Goal: Information Seeking & Learning: Learn about a topic

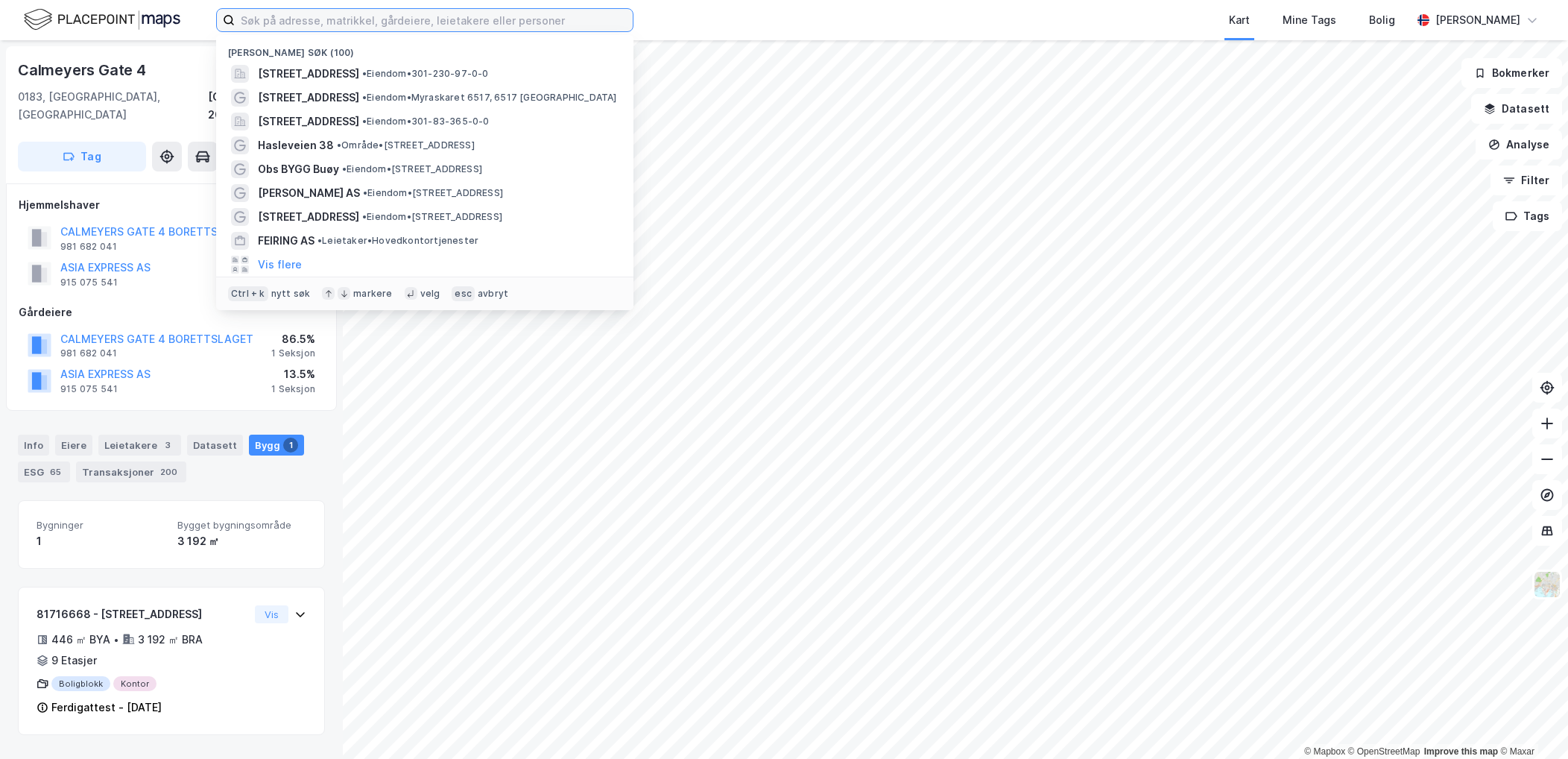
click at [292, 20] on input at bounding box center [433, 20] width 398 height 23
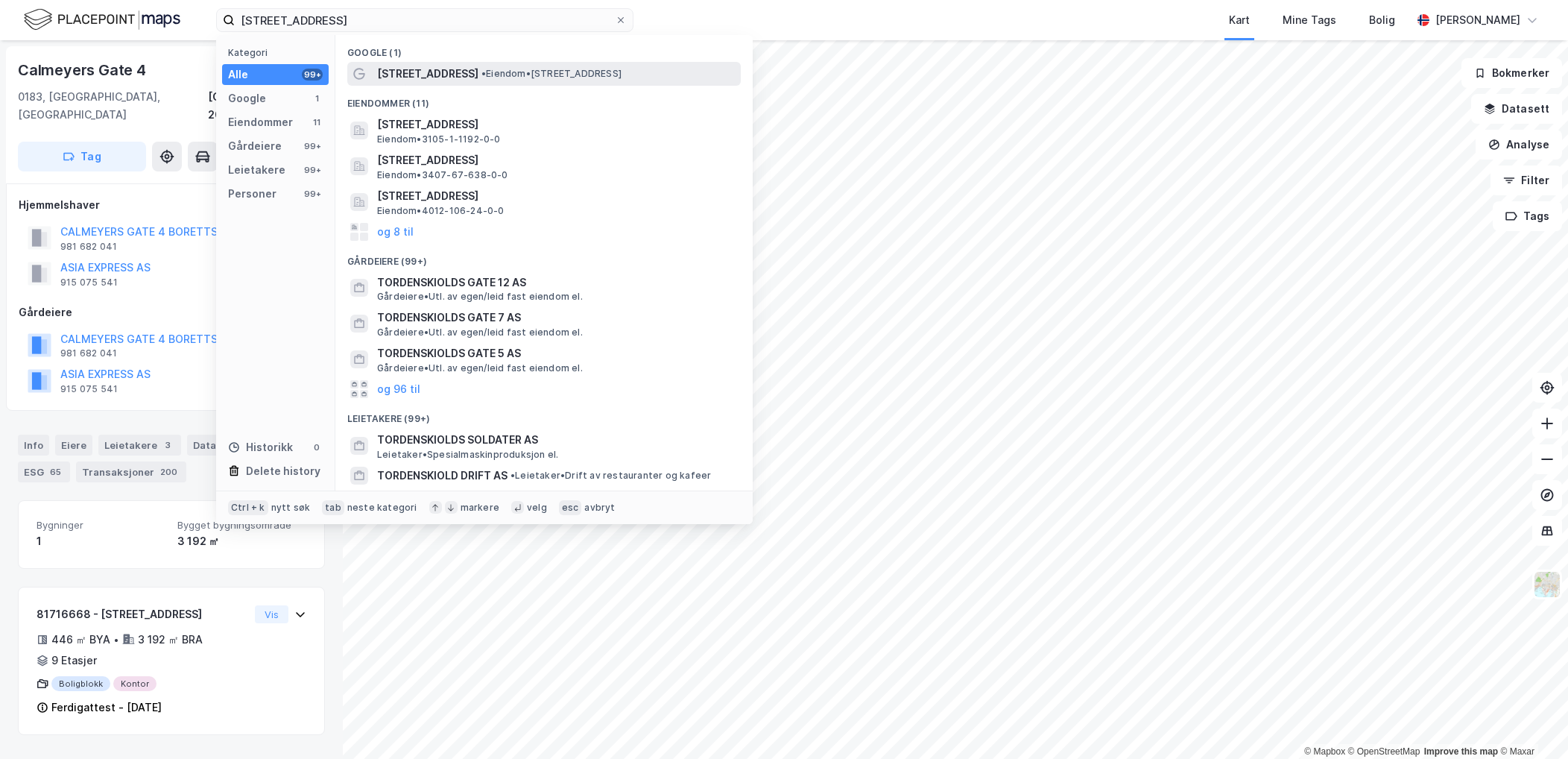
click at [456, 82] on span "[STREET_ADDRESS]" at bounding box center [427, 73] width 101 height 18
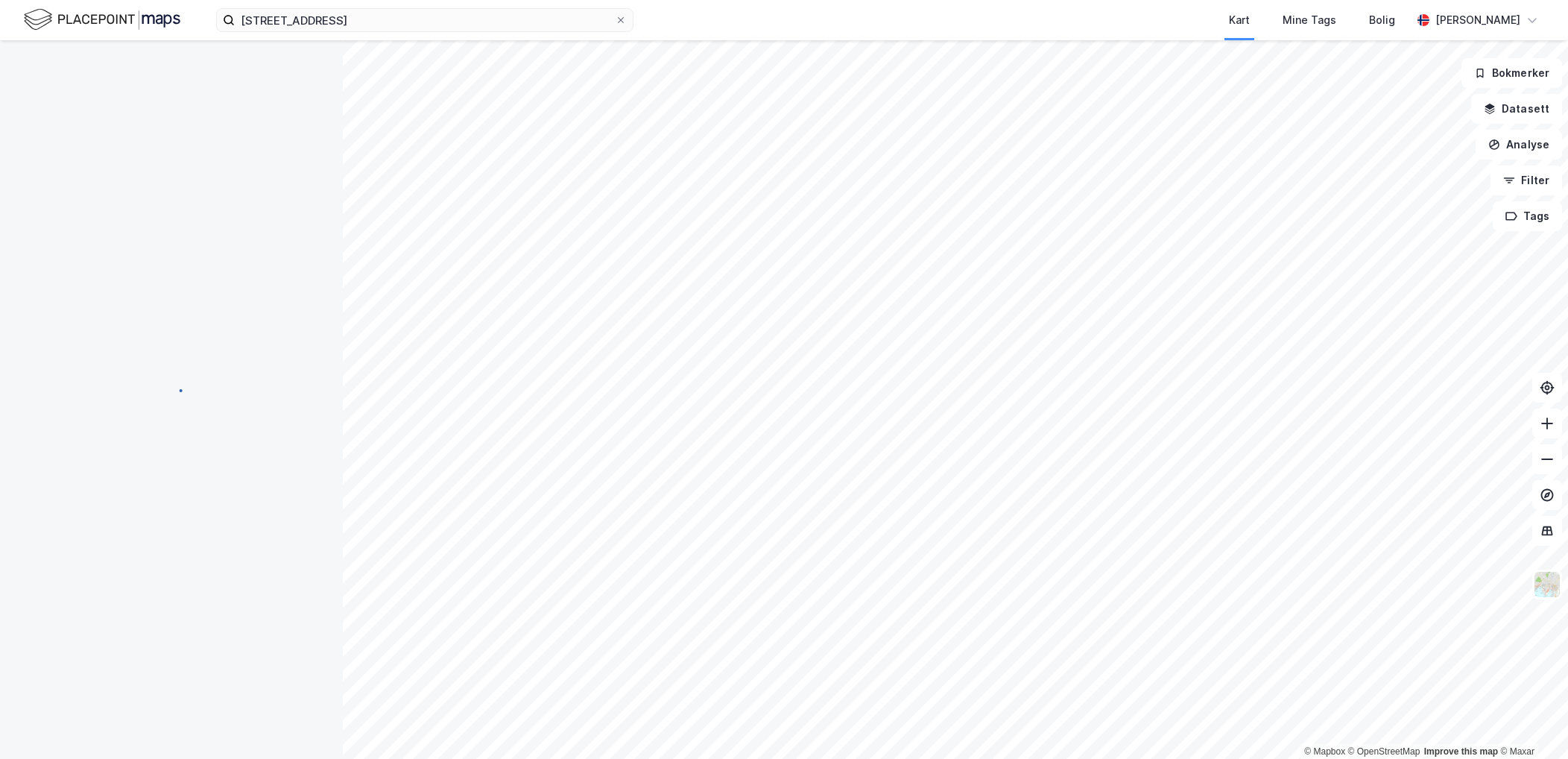
scroll to position [17, 0]
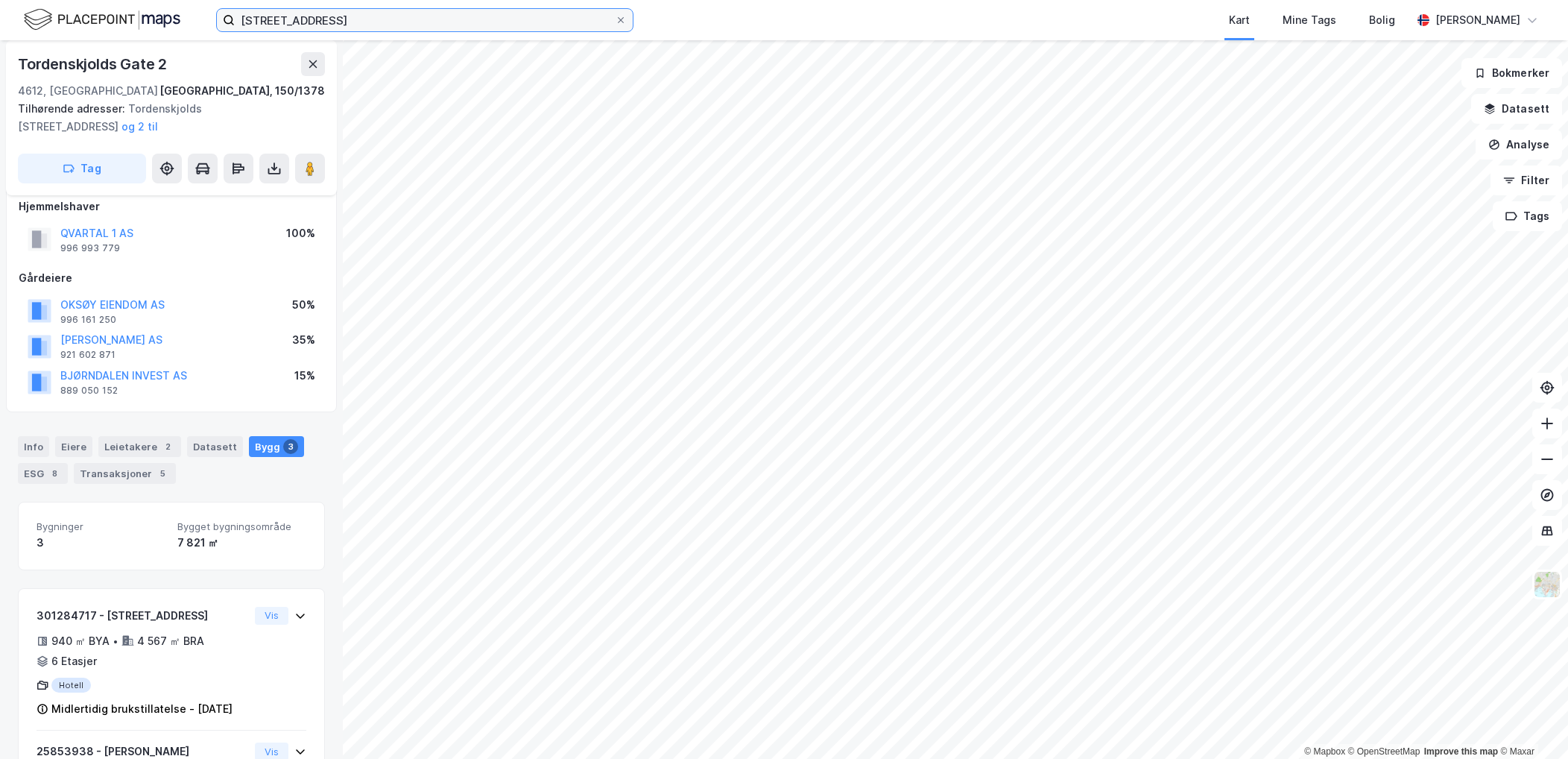
click at [376, 26] on input "[STREET_ADDRESS]" at bounding box center [424, 20] width 380 height 23
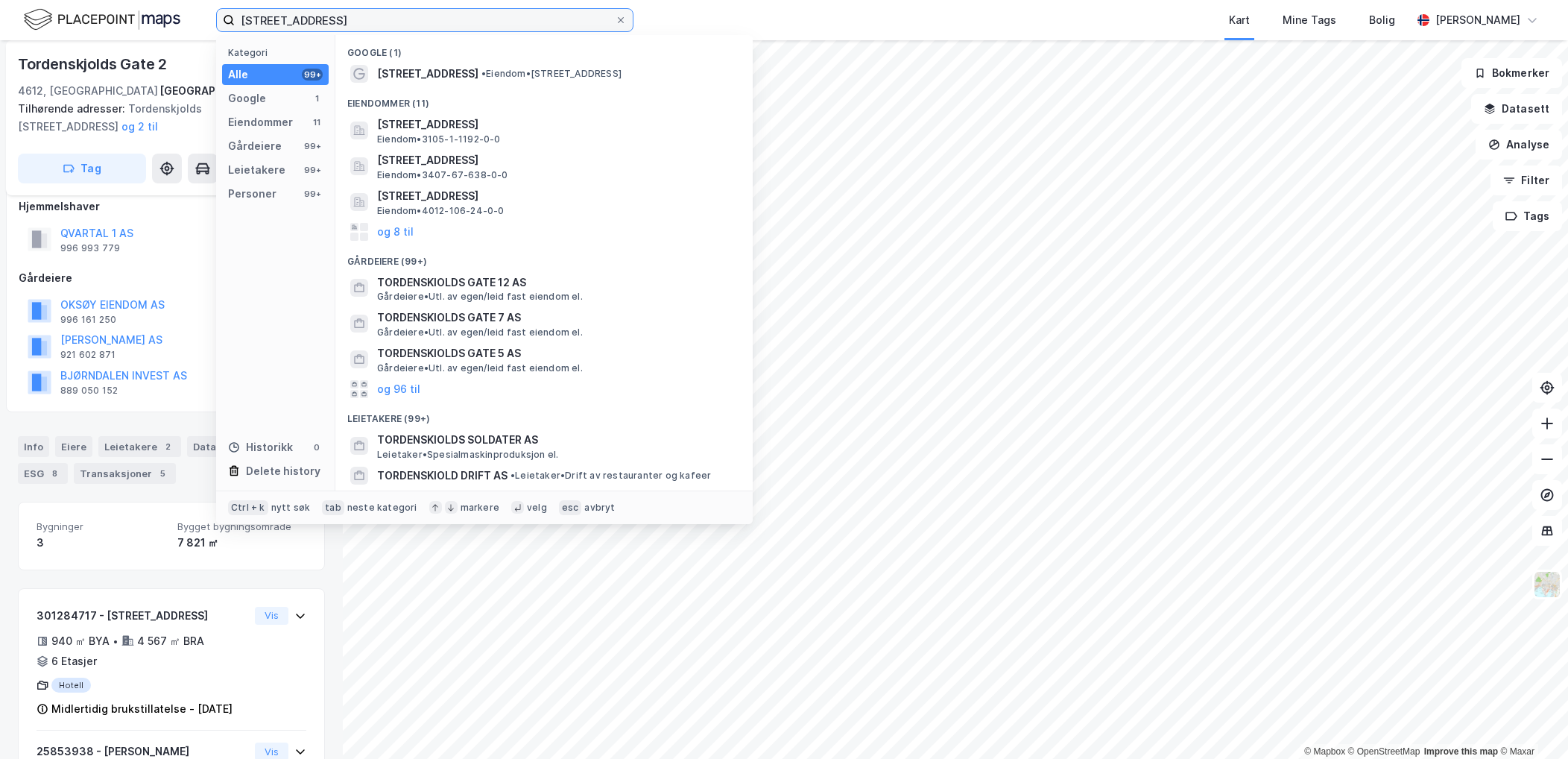
click at [290, 13] on input "[STREET_ADDRESS]" at bounding box center [424, 20] width 380 height 23
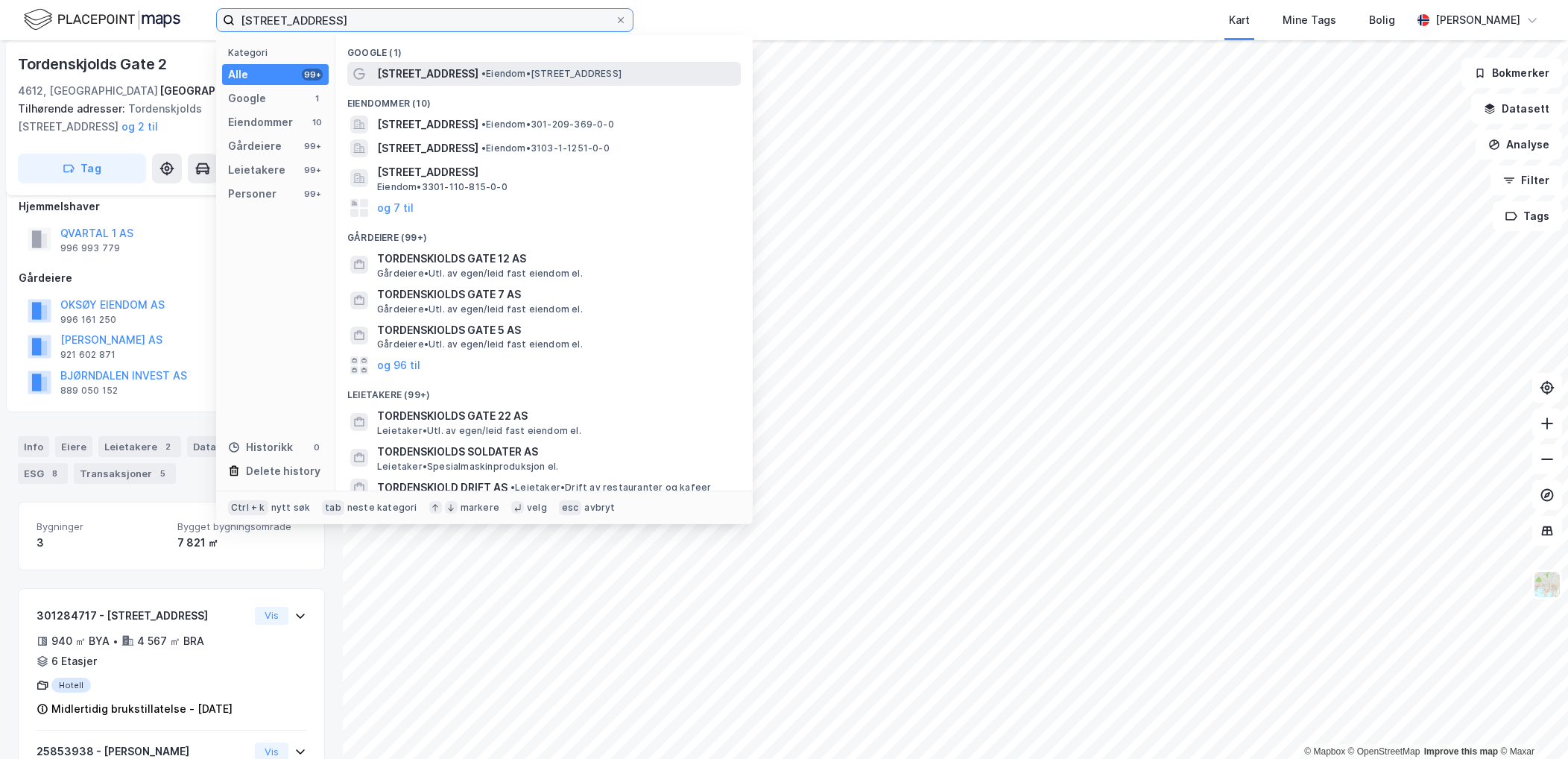
type input "[STREET_ADDRESS]"
click at [478, 73] on span "[STREET_ADDRESS]" at bounding box center [427, 73] width 101 height 18
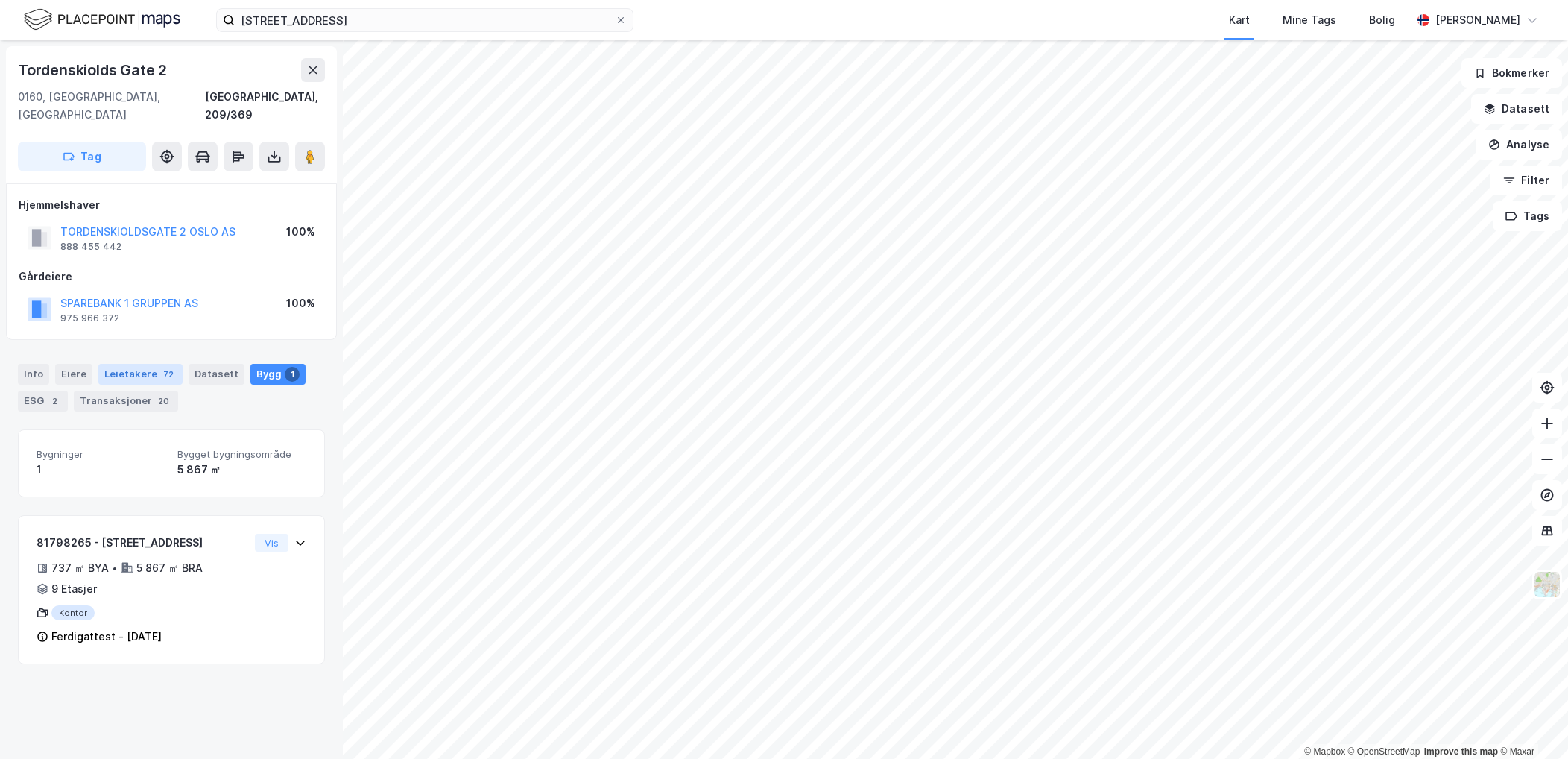
click at [131, 364] on div "Leietakere 72" at bounding box center [140, 374] width 84 height 21
